Goal: Task Accomplishment & Management: Manage account settings

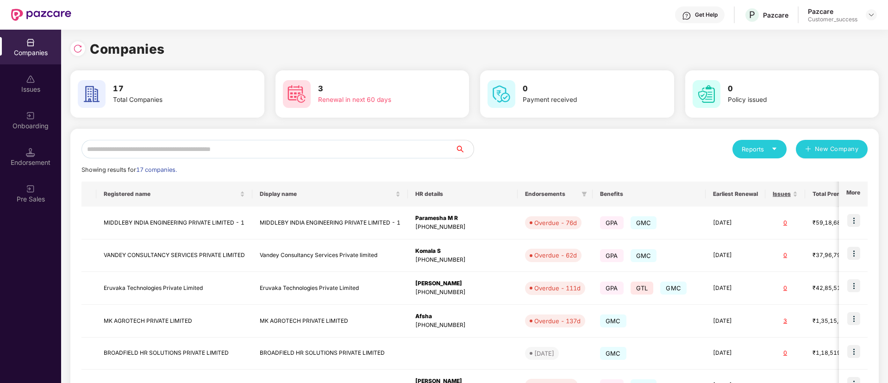
click at [189, 154] on input "text" at bounding box center [269, 149] width 374 height 19
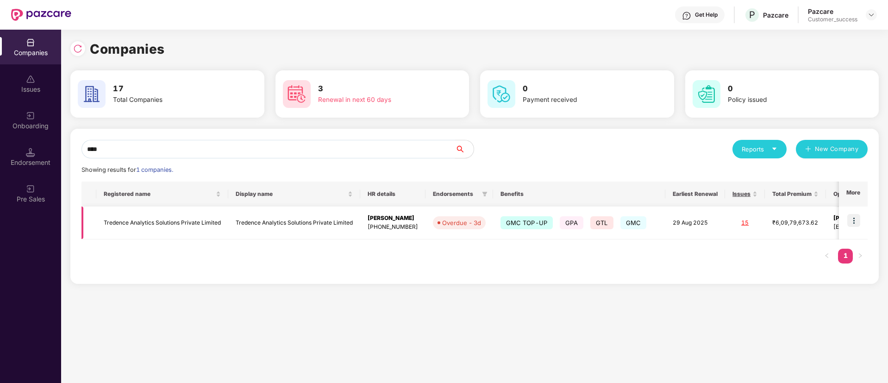
type input "****"
click at [851, 222] on img at bounding box center [854, 220] width 13 height 13
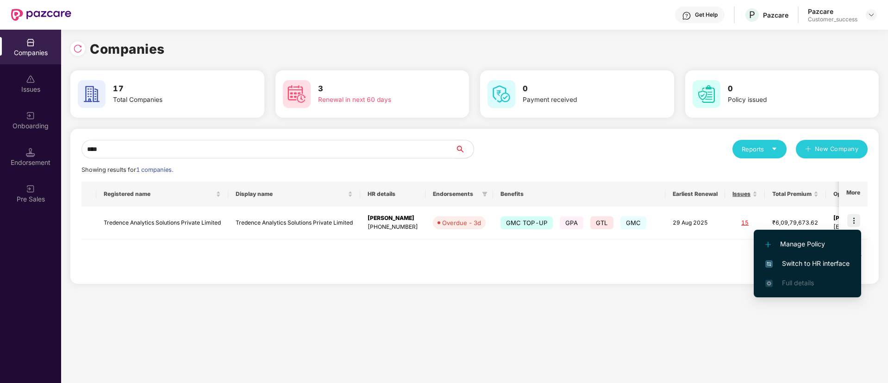
click at [797, 262] on span "Switch to HR interface" at bounding box center [808, 263] width 84 height 10
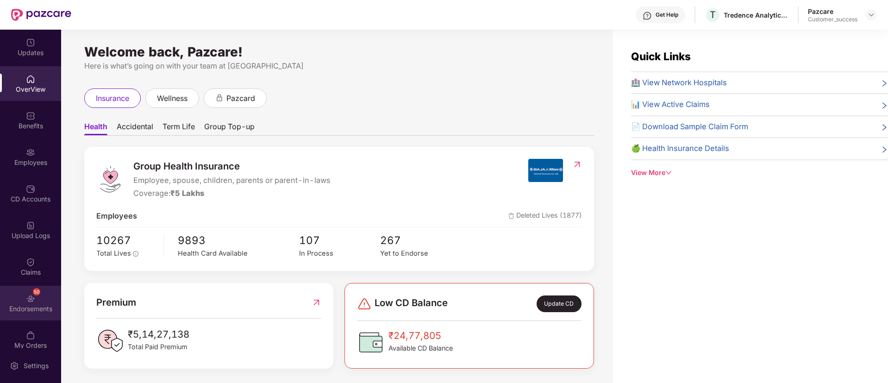
click at [20, 290] on div "50 Endorsements" at bounding box center [30, 303] width 61 height 35
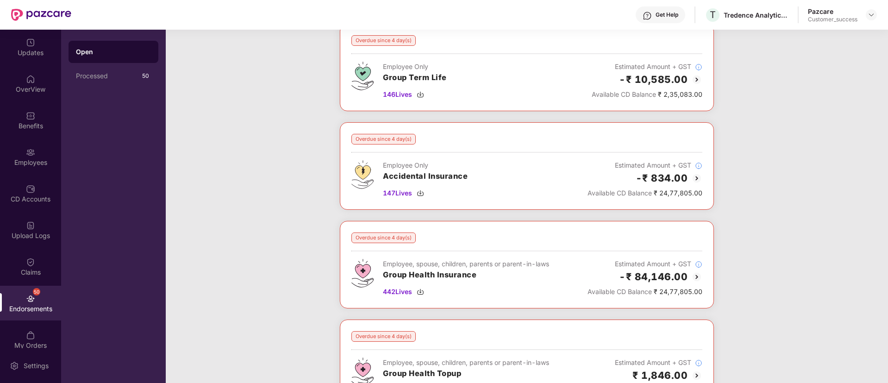
scroll to position [58, 0]
click at [696, 274] on img at bounding box center [697, 275] width 11 height 11
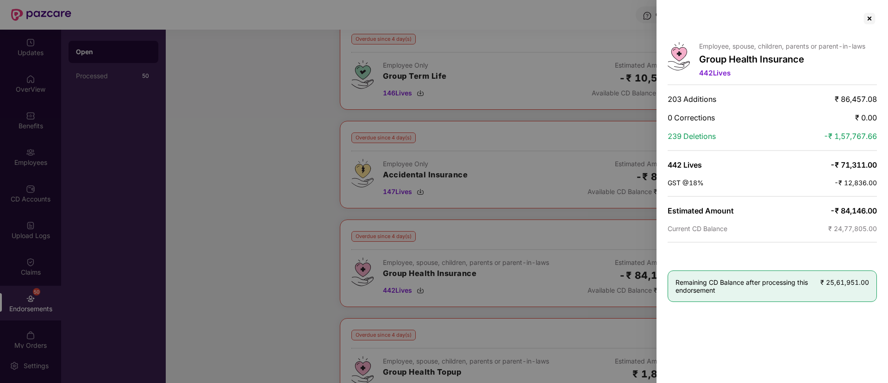
click at [224, 271] on div at bounding box center [444, 191] width 888 height 383
click at [864, 27] on div "Employee, spouse, children, parents or parent-in-laws Group Health Insurance 44…" at bounding box center [773, 191] width 232 height 383
click at [866, 22] on div at bounding box center [869, 18] width 15 height 15
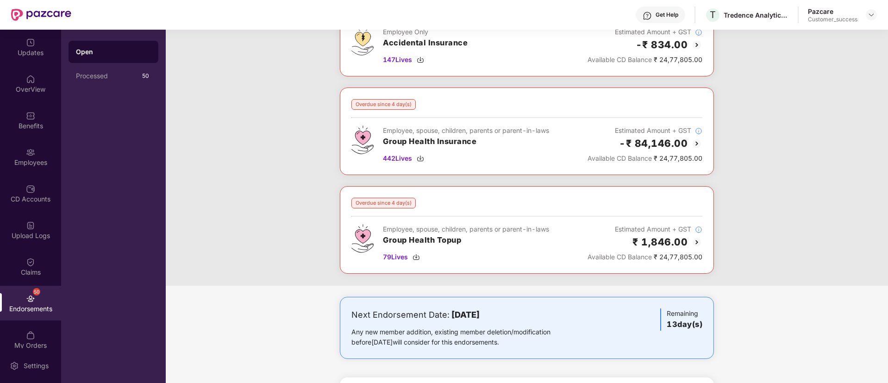
scroll to position [334, 0]
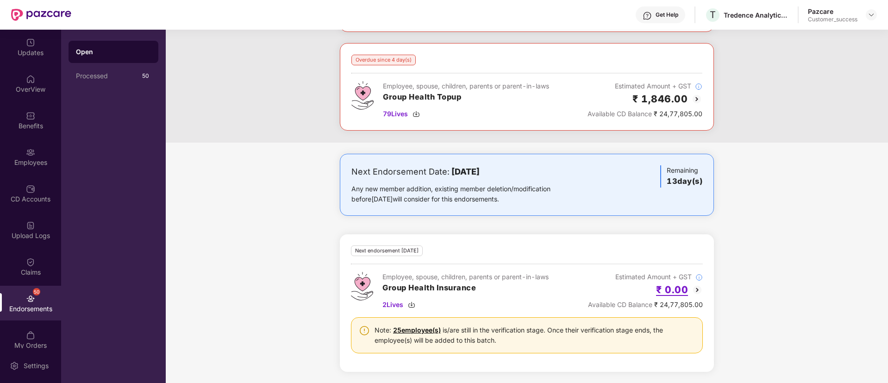
click at [686, 287] on h2 "₹ 0.00" at bounding box center [672, 289] width 32 height 15
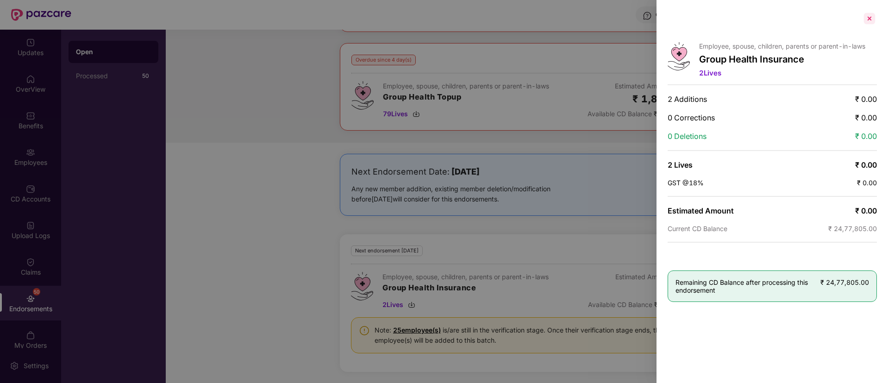
click at [869, 19] on div at bounding box center [869, 18] width 15 height 15
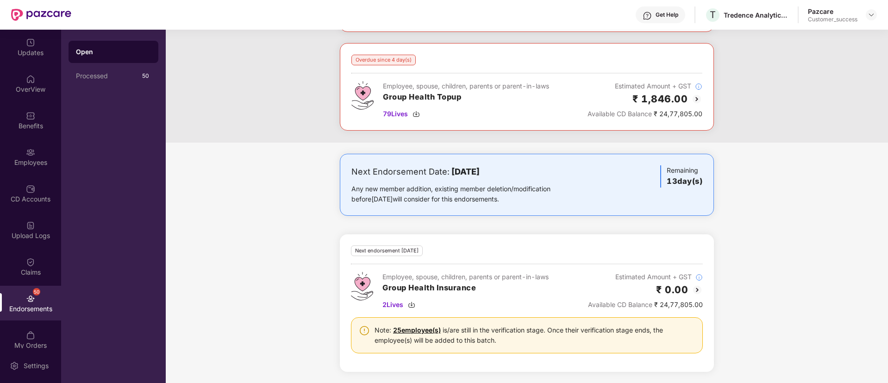
click at [671, 113] on div "Available CD Balance ₹ 24,77,805.00" at bounding box center [645, 114] width 115 height 10
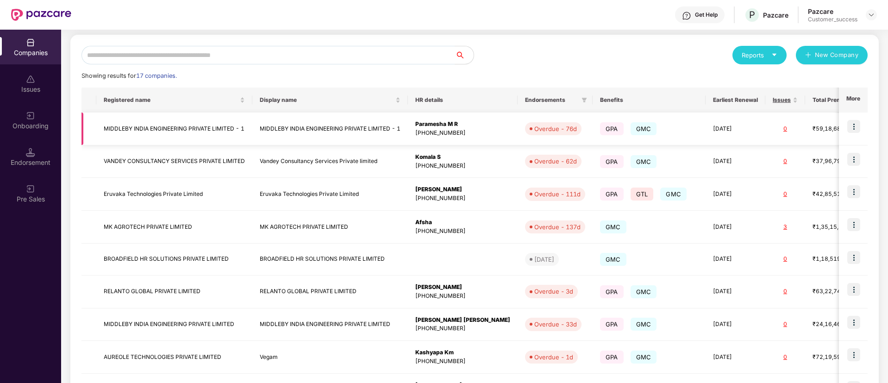
scroll to position [0, 0]
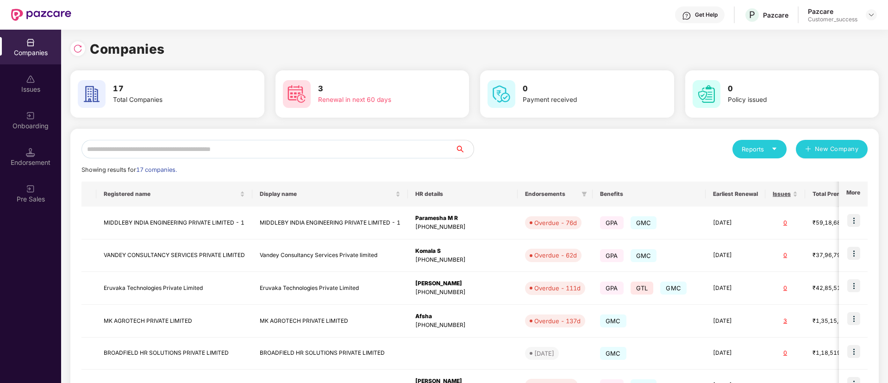
click at [311, 144] on input "text" at bounding box center [269, 149] width 374 height 19
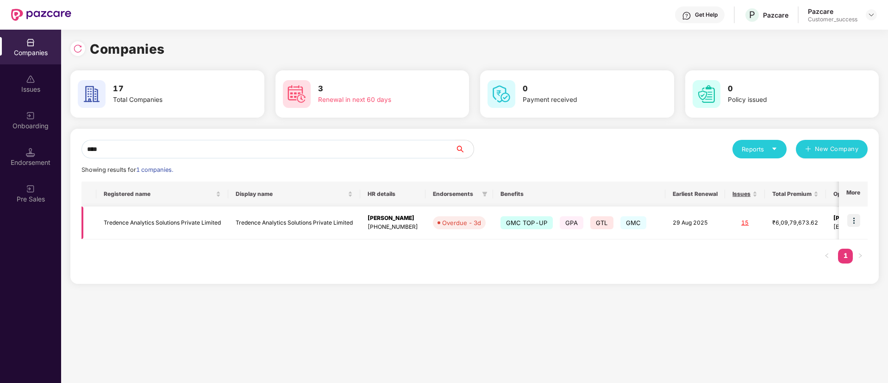
type input "****"
click at [856, 225] on img at bounding box center [854, 220] width 13 height 13
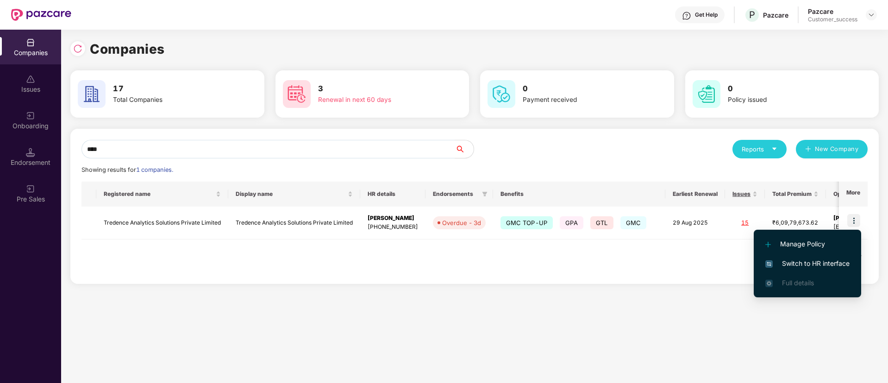
click at [812, 264] on span "Switch to HR interface" at bounding box center [808, 263] width 84 height 10
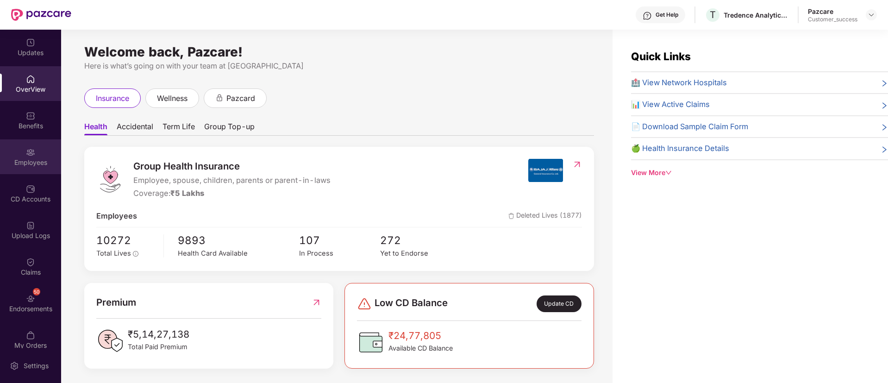
click at [38, 148] on div "Employees" at bounding box center [30, 156] width 61 height 35
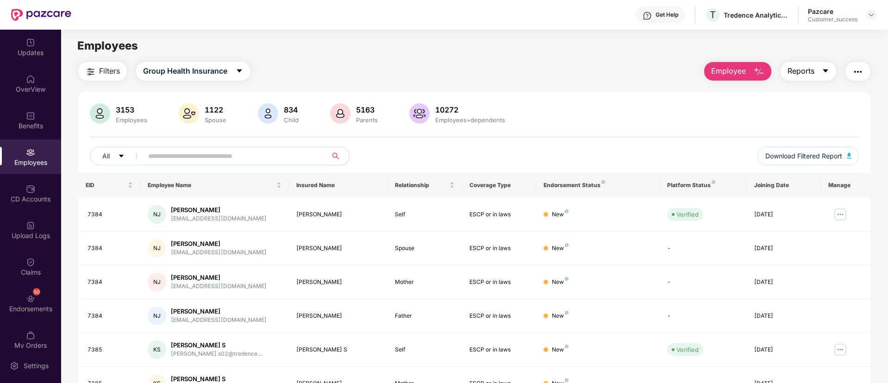
click at [825, 70] on icon "caret-down" at bounding box center [825, 70] width 5 height 3
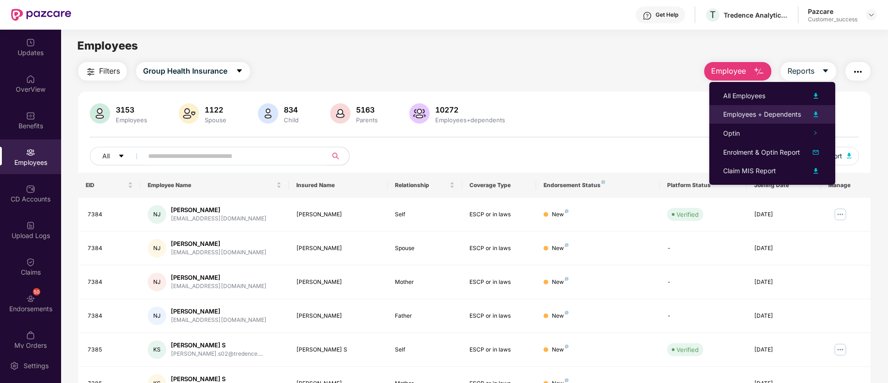
click at [818, 114] on img at bounding box center [816, 114] width 11 height 11
